Goal: Register for event/course

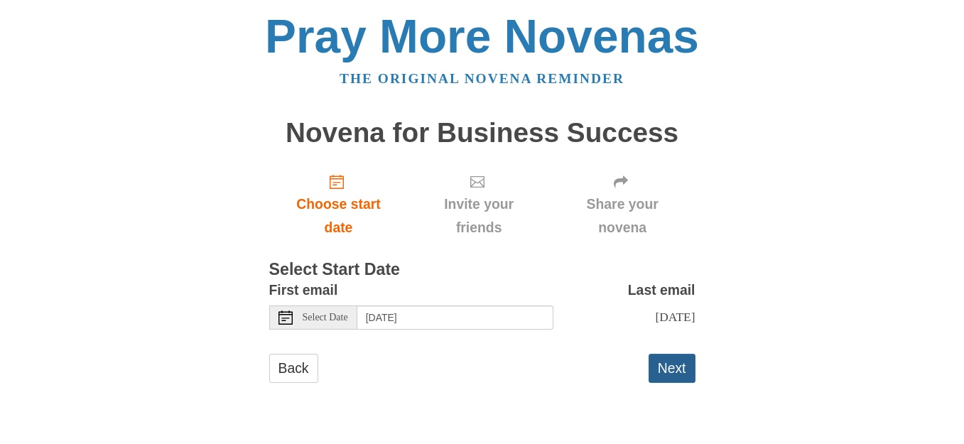
click at [678, 369] on button "Next" at bounding box center [672, 368] width 47 height 29
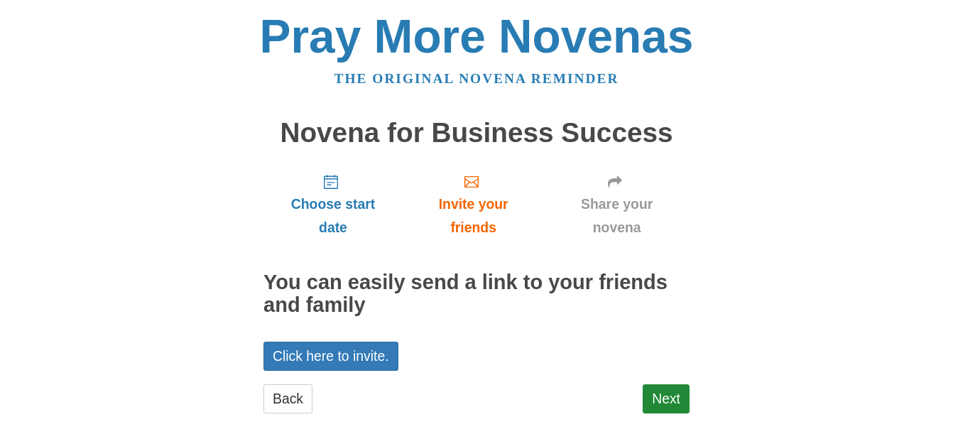
scroll to position [11, 0]
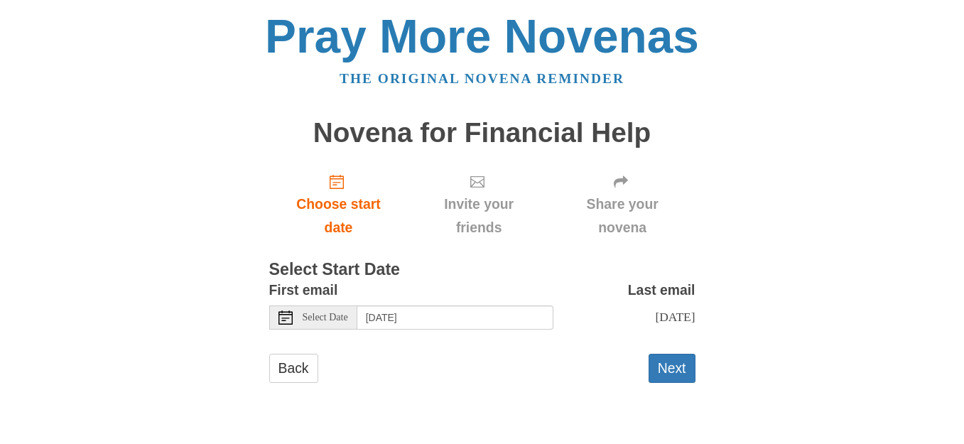
click at [345, 320] on span "Select Date" at bounding box center [325, 318] width 45 height 10
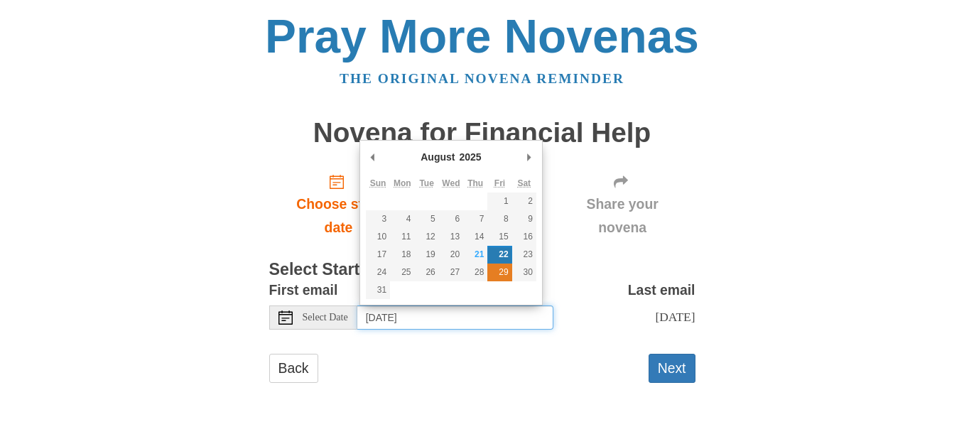
type input "Friday, August 29th"
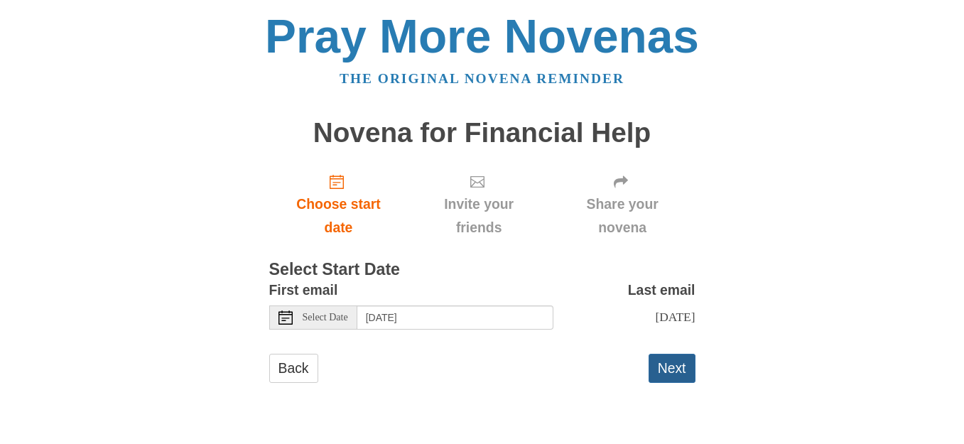
click at [676, 377] on button "Next" at bounding box center [672, 368] width 47 height 29
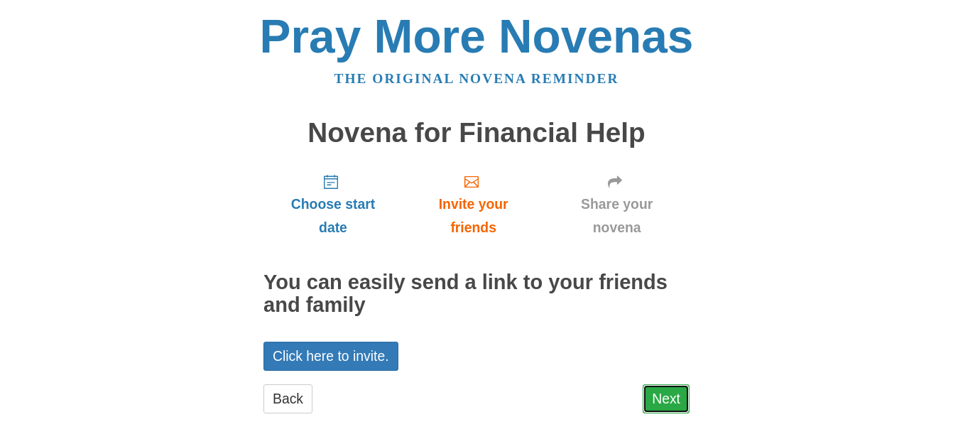
click at [681, 401] on link "Next" at bounding box center [666, 398] width 47 height 29
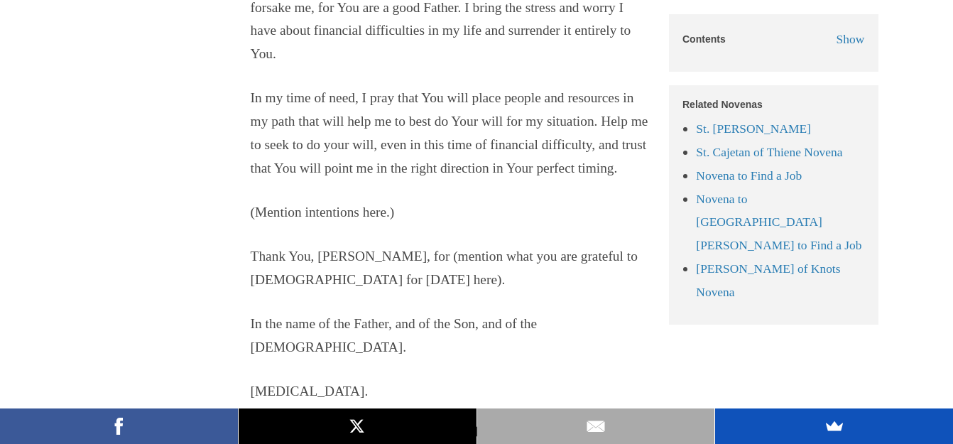
scroll to position [2785, 0]
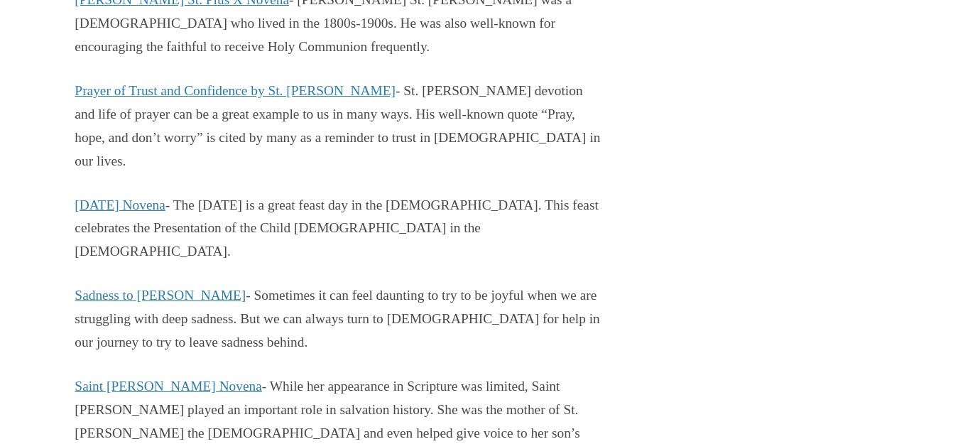
scroll to position [18521, 0]
